Goal: Information Seeking & Learning: Learn about a topic

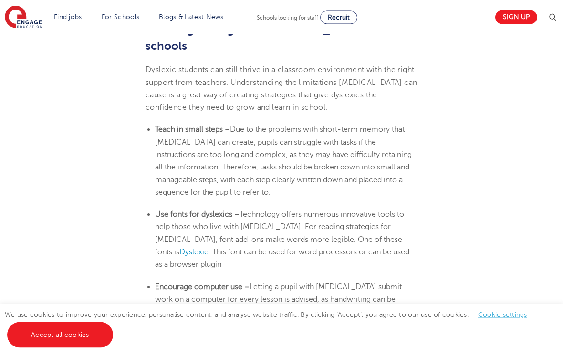
scroll to position [1977, 0]
click at [208, 248] on span "Dyslexie" at bounding box center [193, 252] width 29 height 9
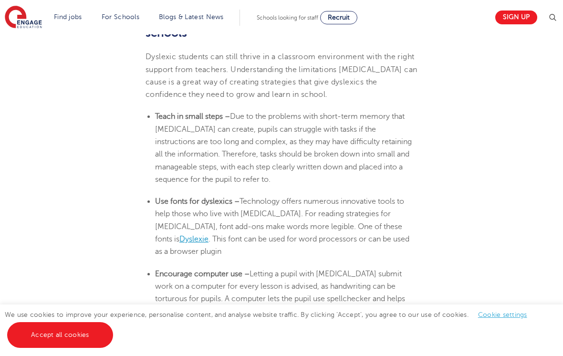
scroll to position [1991, 0]
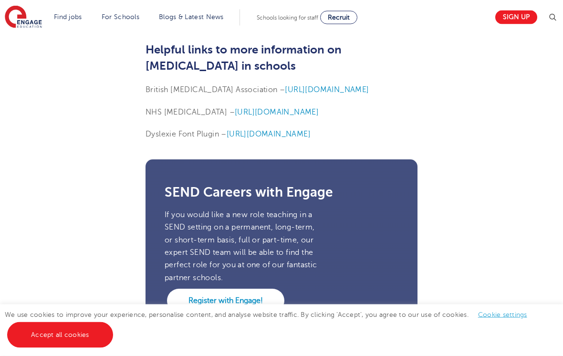
scroll to position [3101, 0]
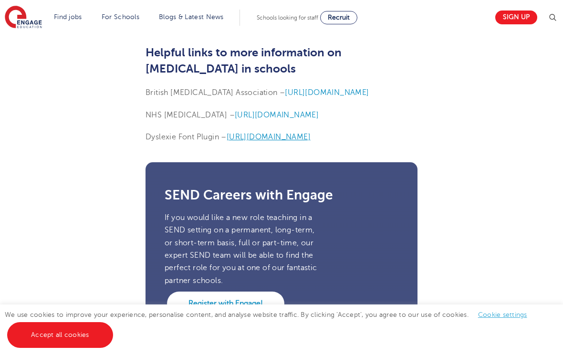
click at [275, 133] on span "[URL][DOMAIN_NAME]" at bounding box center [269, 137] width 84 height 9
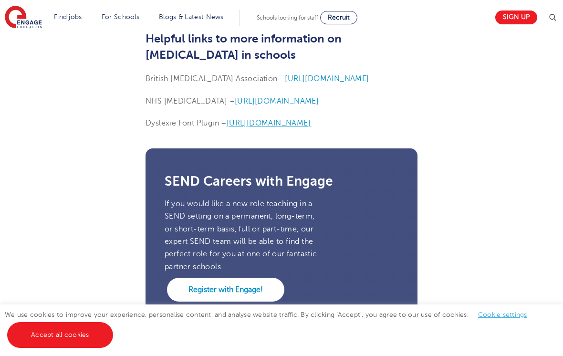
scroll to position [3116, 0]
